Goal: Check status: Check status

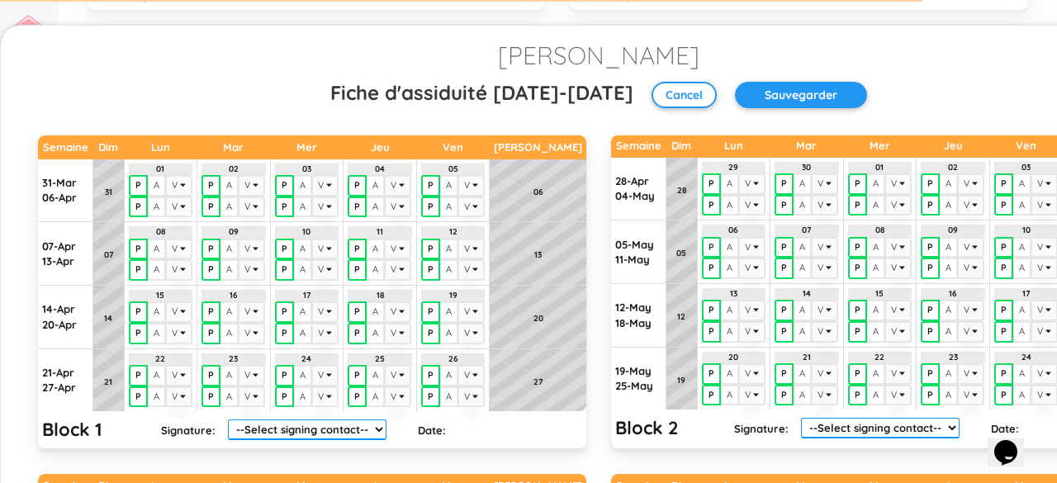
scroll to position [2, 0]
click at [721, 201] on button "P" at bounding box center [711, 205] width 19 height 21
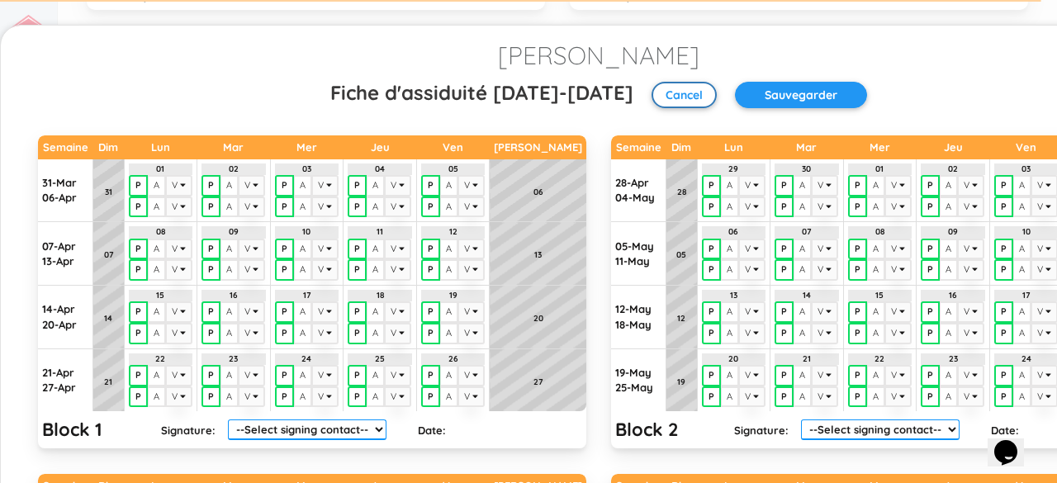
click at [665, 93] on small "Cancel" at bounding box center [683, 95] width 65 height 26
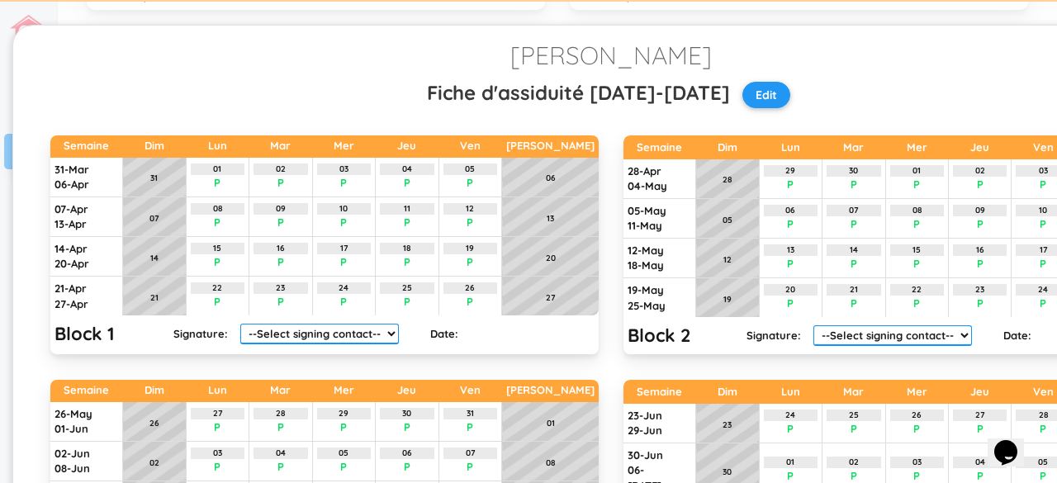
click at [58, 19] on div "Eloi vivet paul Fiche d'assiduité 2024-2025 Edit Cancel Sauvegarder Semaine Dim…" at bounding box center [528, 241] width 1057 height 483
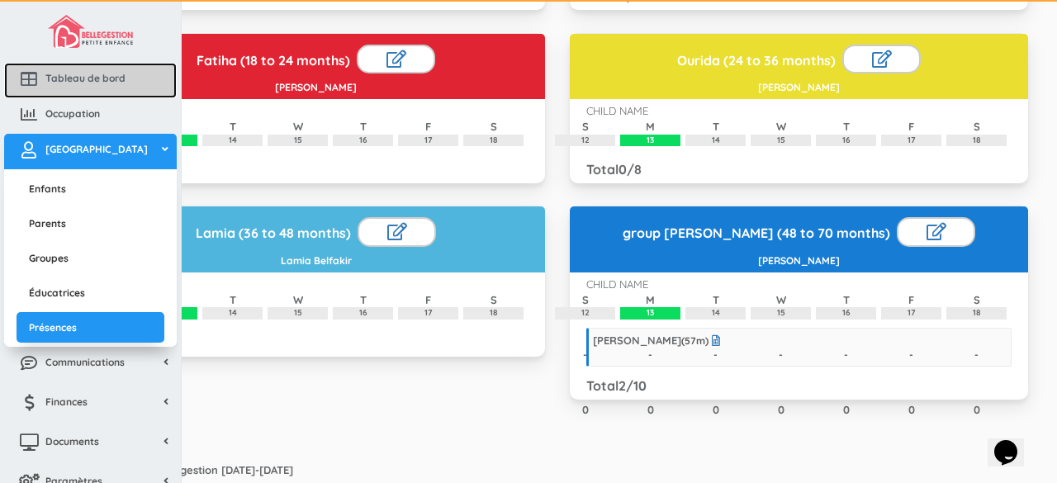
click at [67, 83] on span "Tableau de bord" at bounding box center [85, 78] width 80 height 14
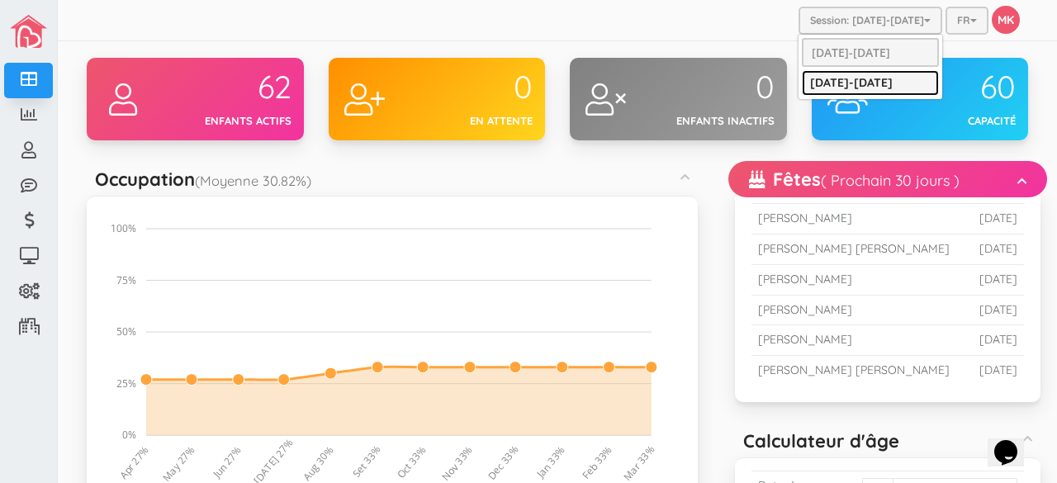
click at [872, 74] on link "[DATE]-[DATE]" at bounding box center [870, 83] width 137 height 26
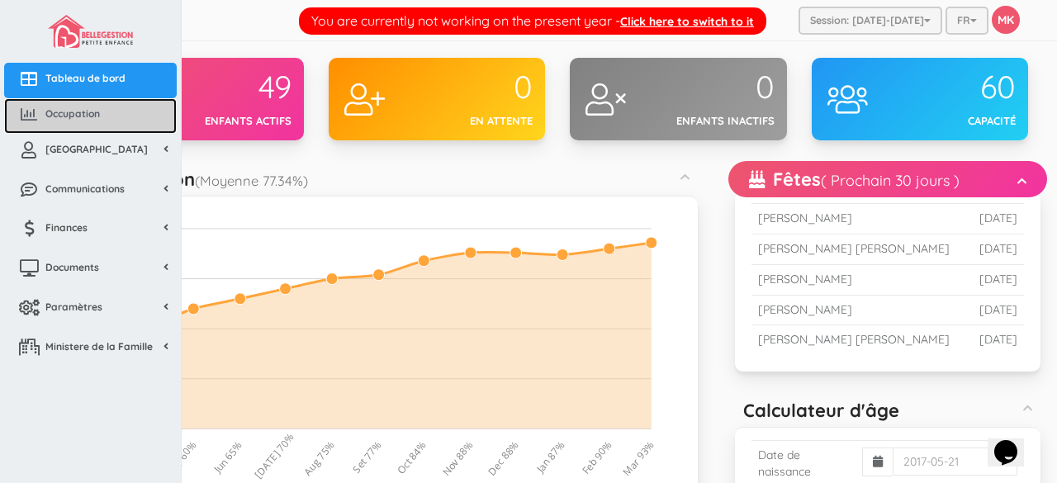
click at [28, 108] on icon at bounding box center [28, 114] width 33 height 17
